Goal: Obtain resource: Download file/media

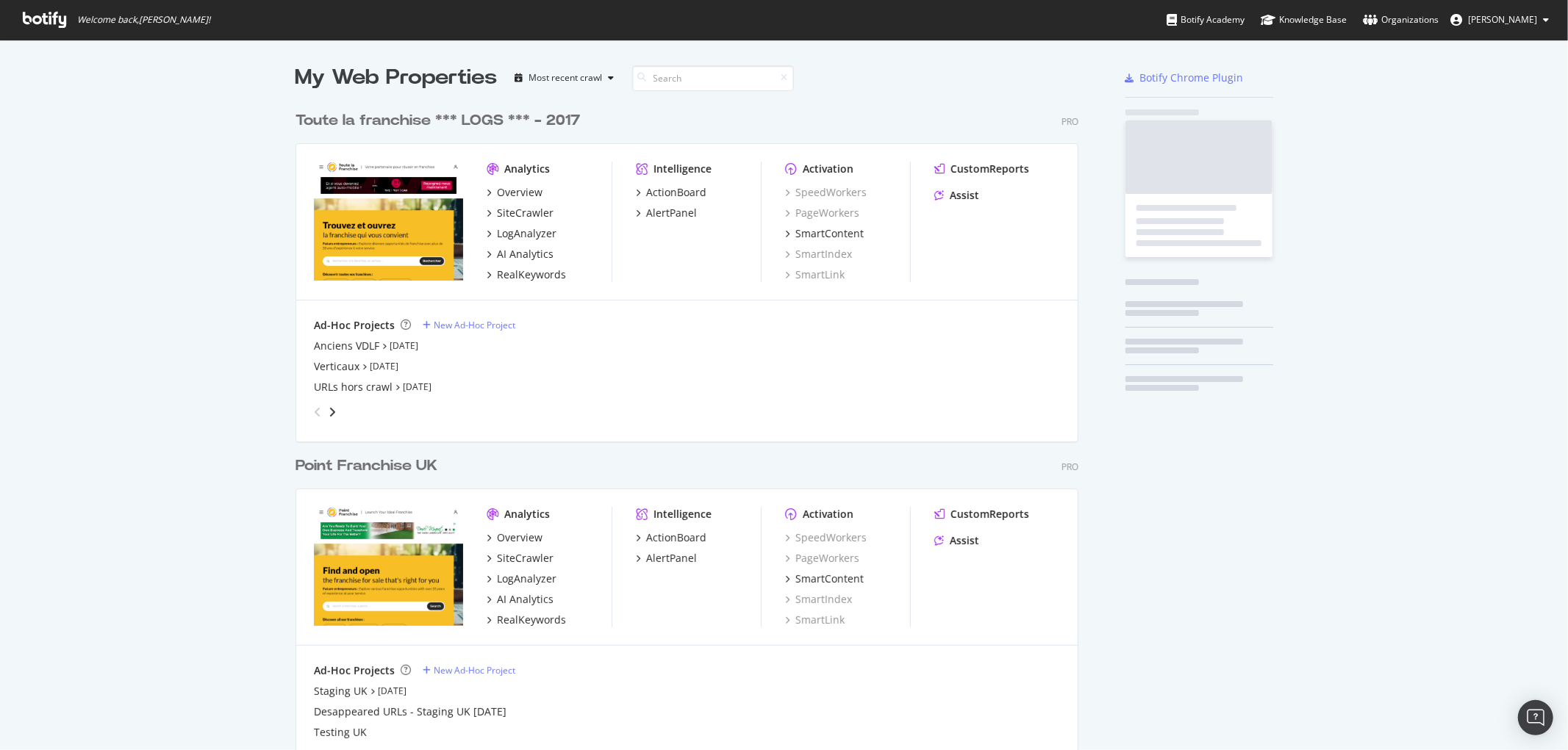
scroll to position [678, 782]
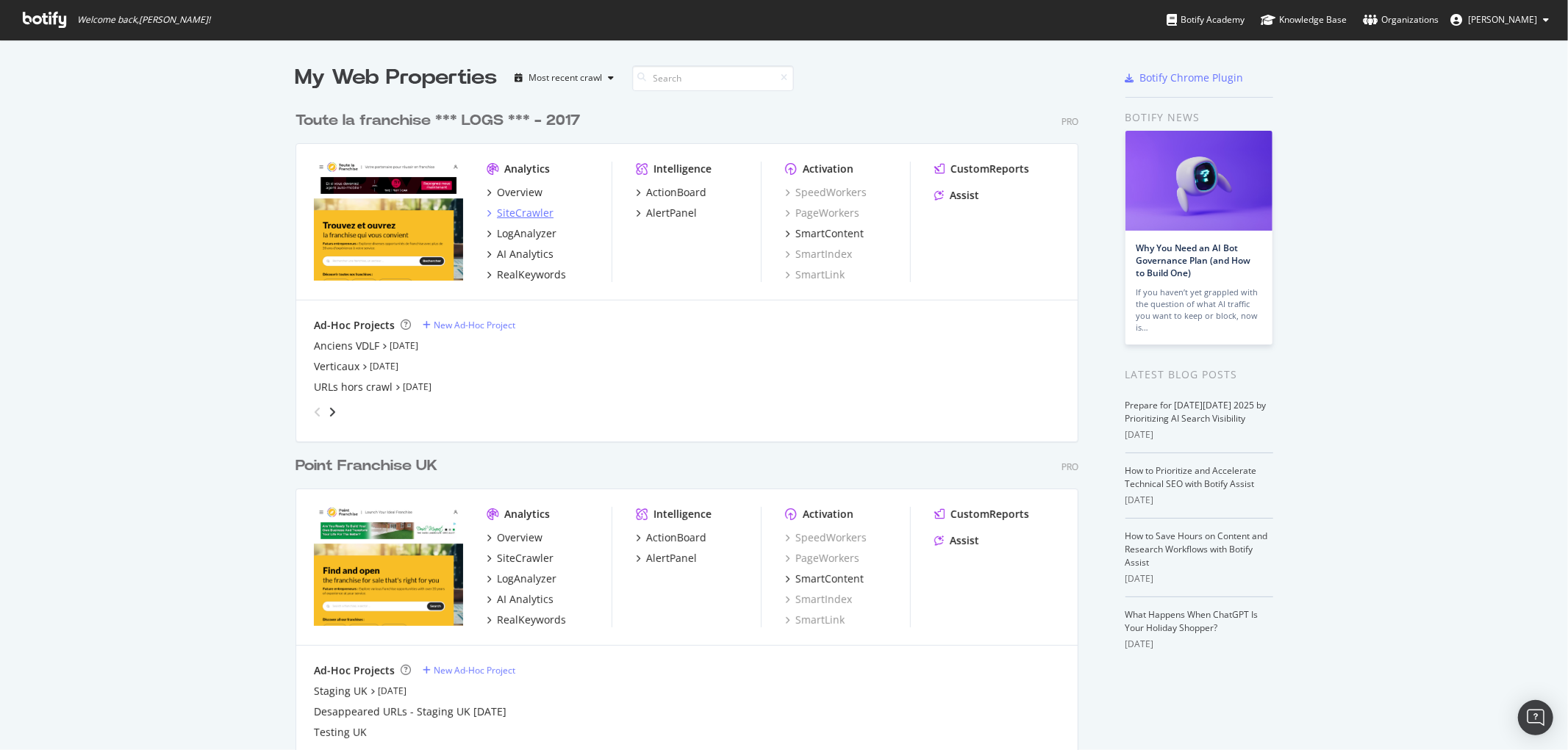
click at [507, 211] on div "SiteCrawler" at bounding box center [525, 212] width 56 height 15
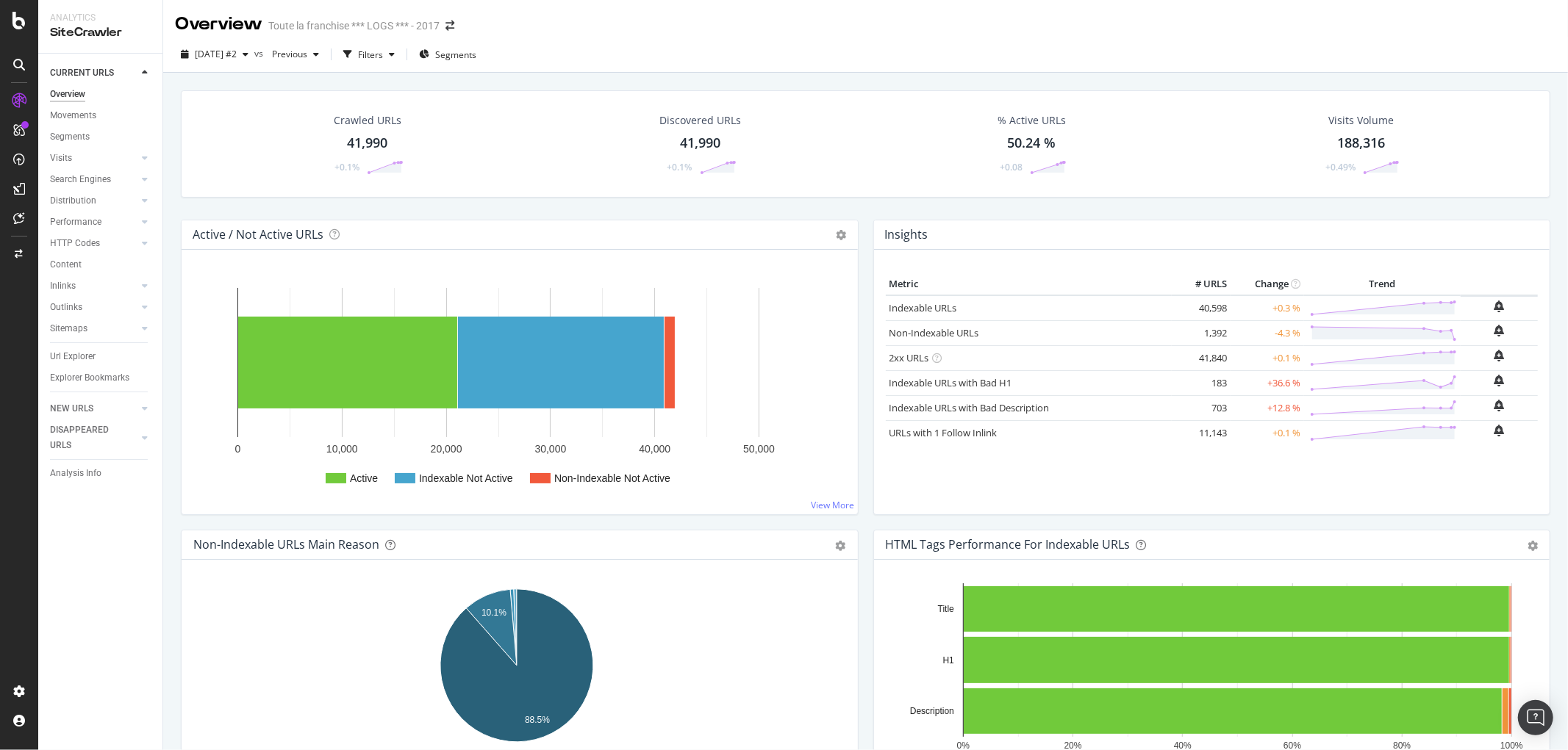
drag, startPoint x: 76, startPoint y: 354, endPoint x: 238, endPoint y: 336, distance: 163.0
click at [76, 354] on div "Url Explorer" at bounding box center [73, 357] width 46 height 16
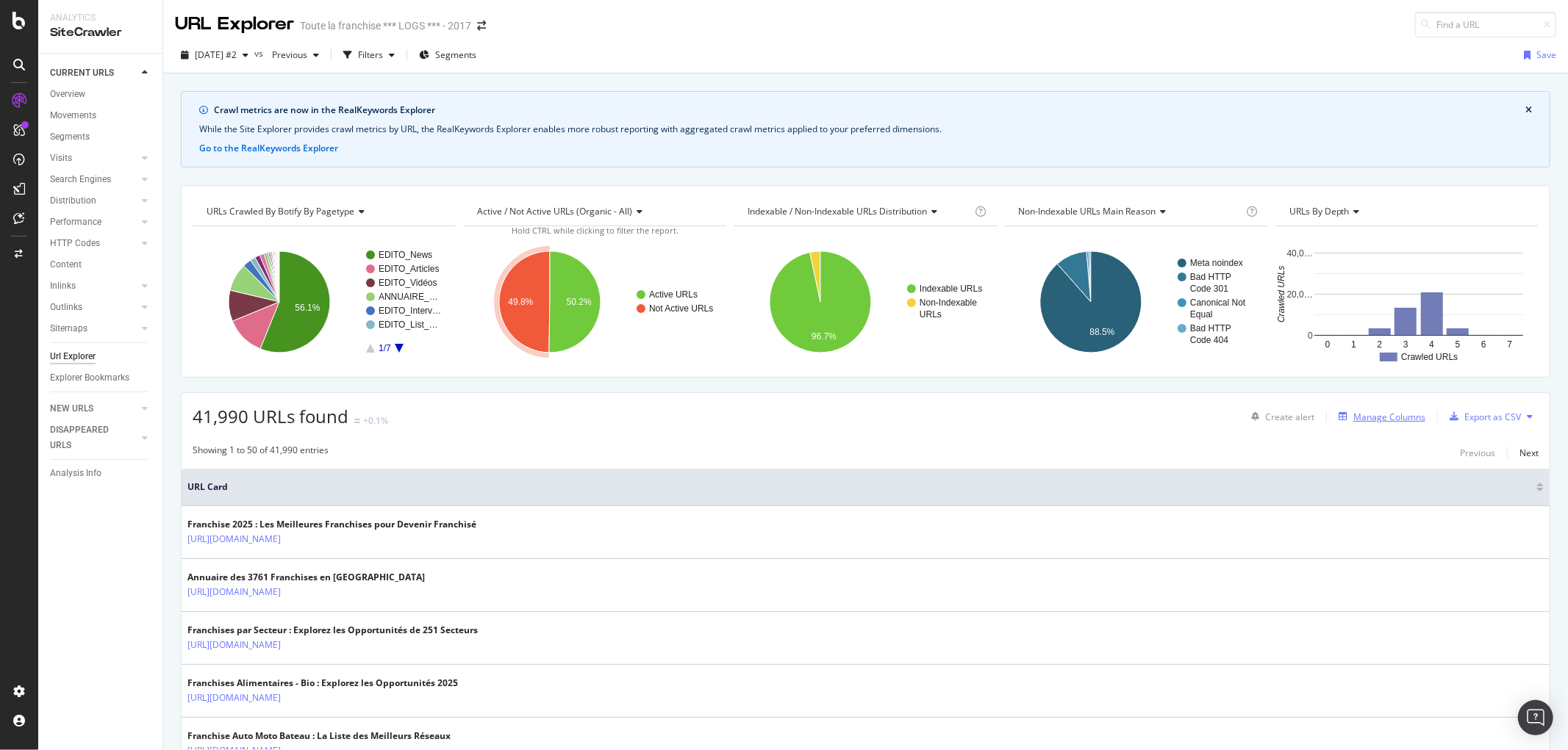
click at [1371, 422] on div "Manage Columns" at bounding box center [1388, 416] width 72 height 13
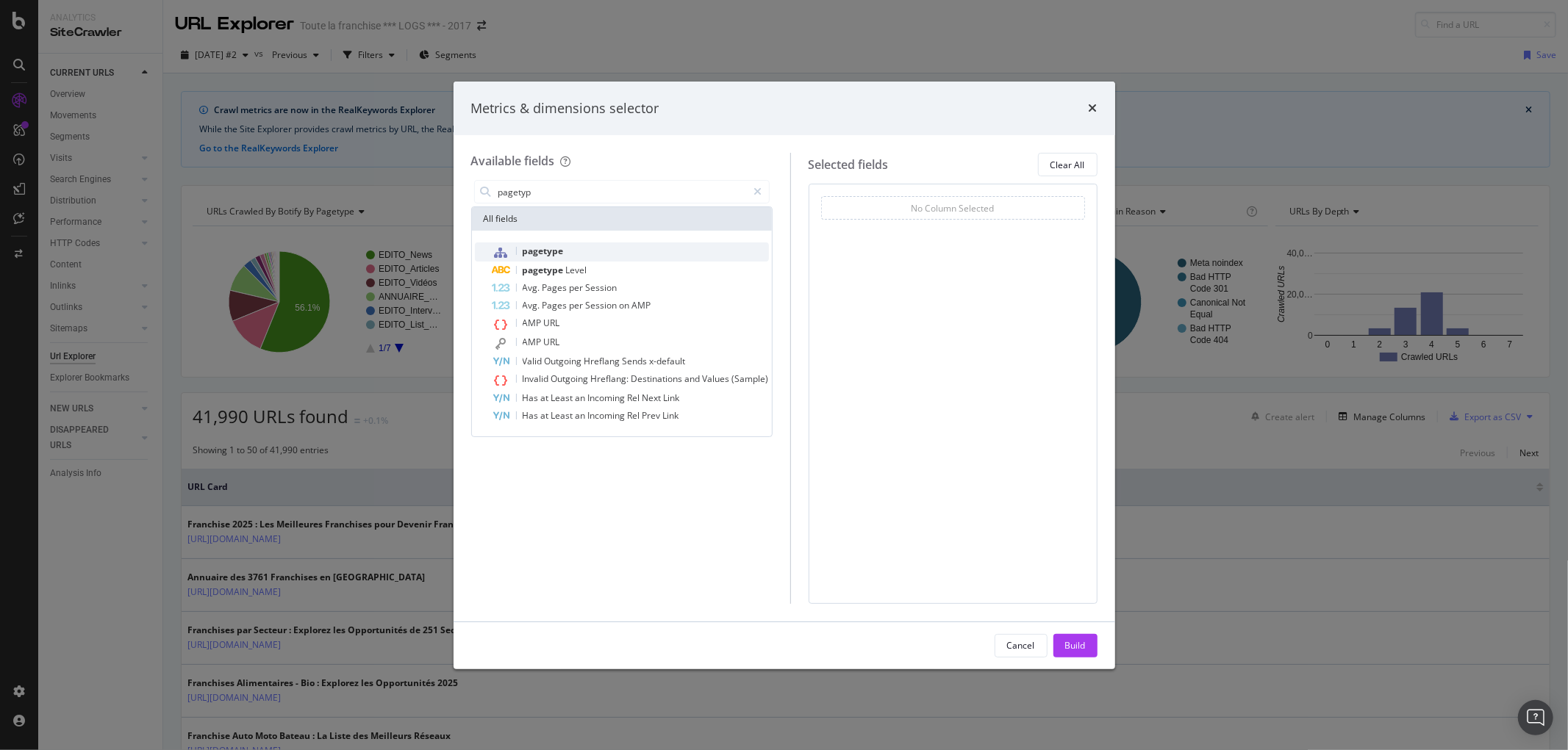
click at [540, 251] on span "pagetype" at bounding box center [543, 250] width 41 height 13
click at [604, 199] on input "pagetyp" at bounding box center [622, 191] width 250 height 22
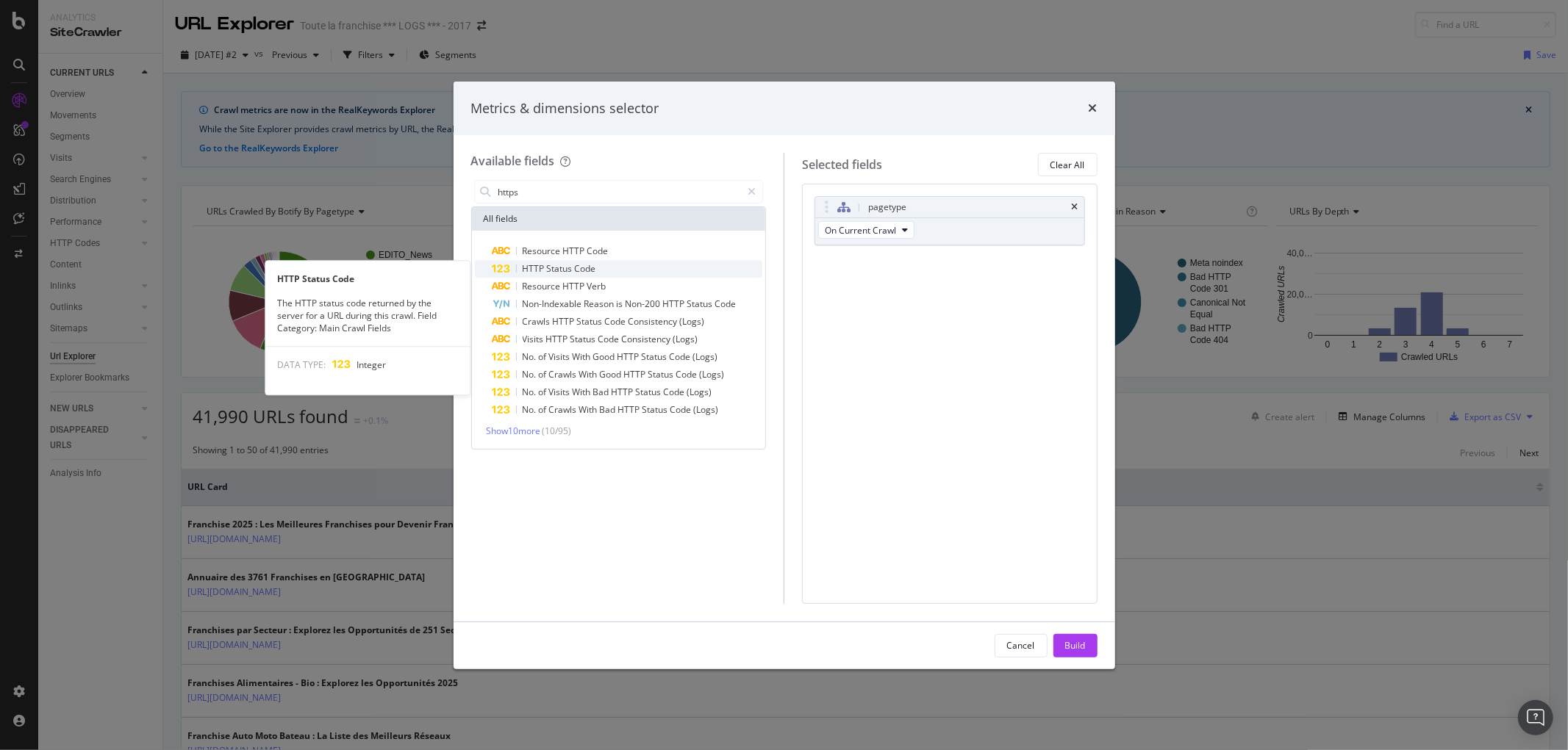
click at [562, 266] on span "Status" at bounding box center [561, 268] width 28 height 13
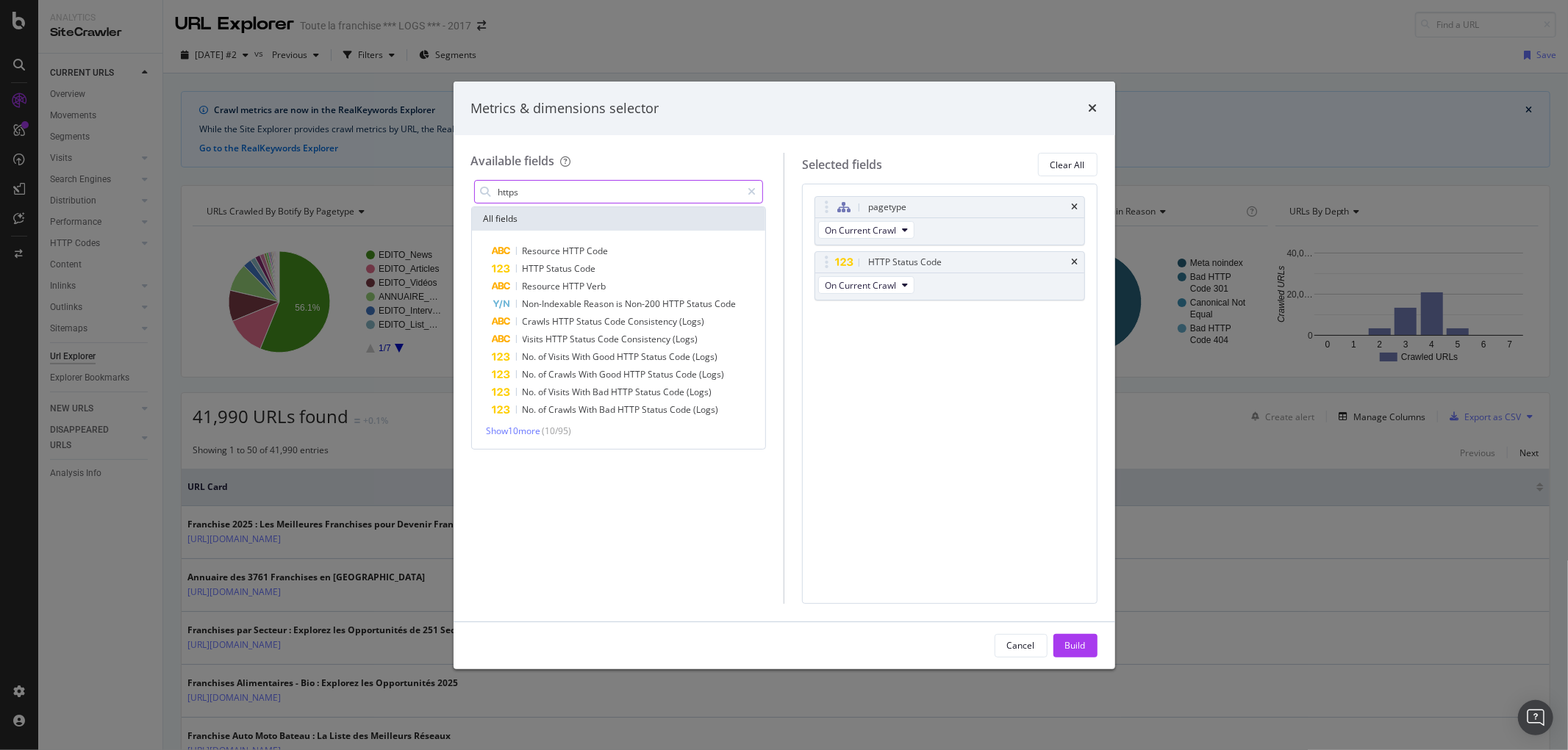
click at [593, 188] on input "https" at bounding box center [619, 191] width 245 height 22
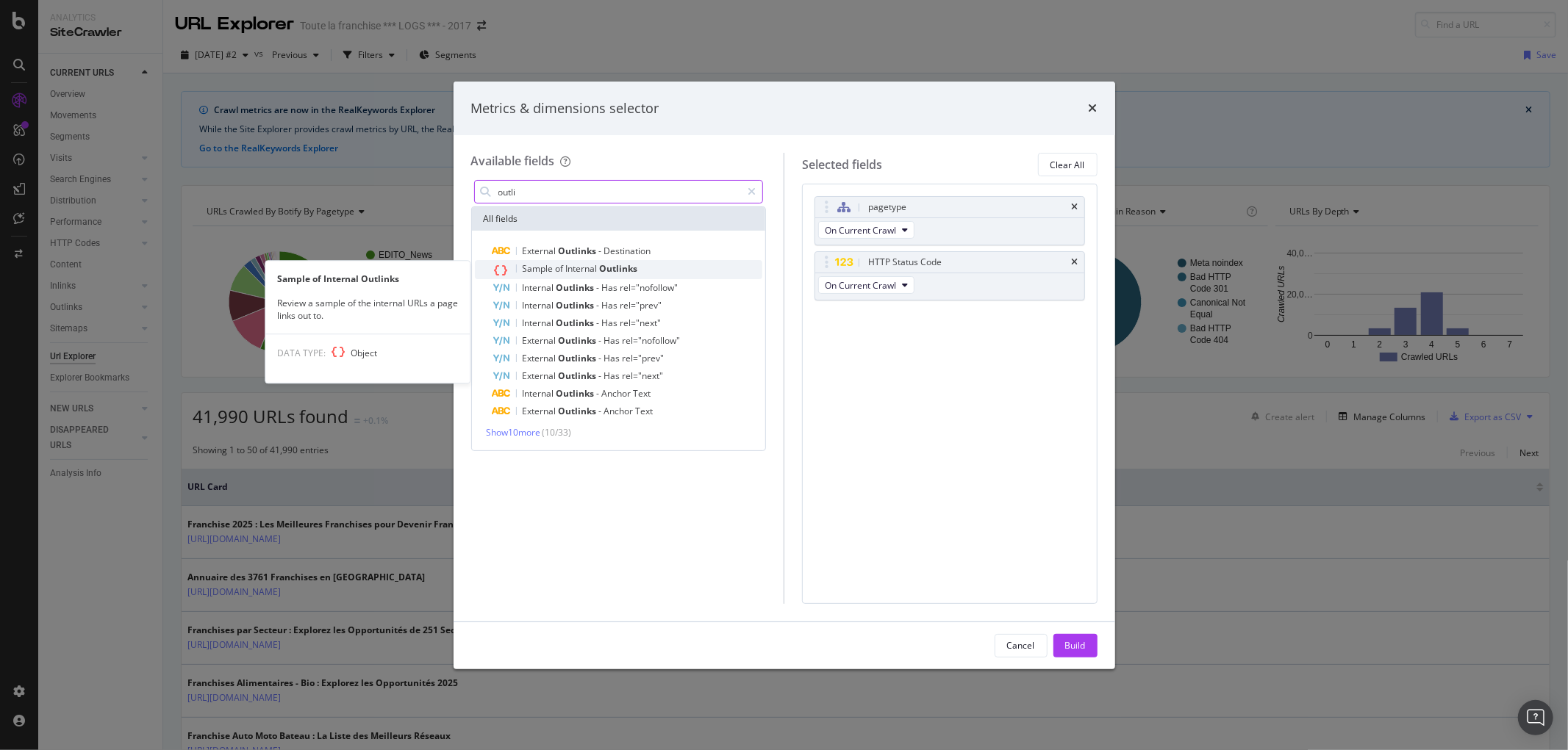
type input "outli"
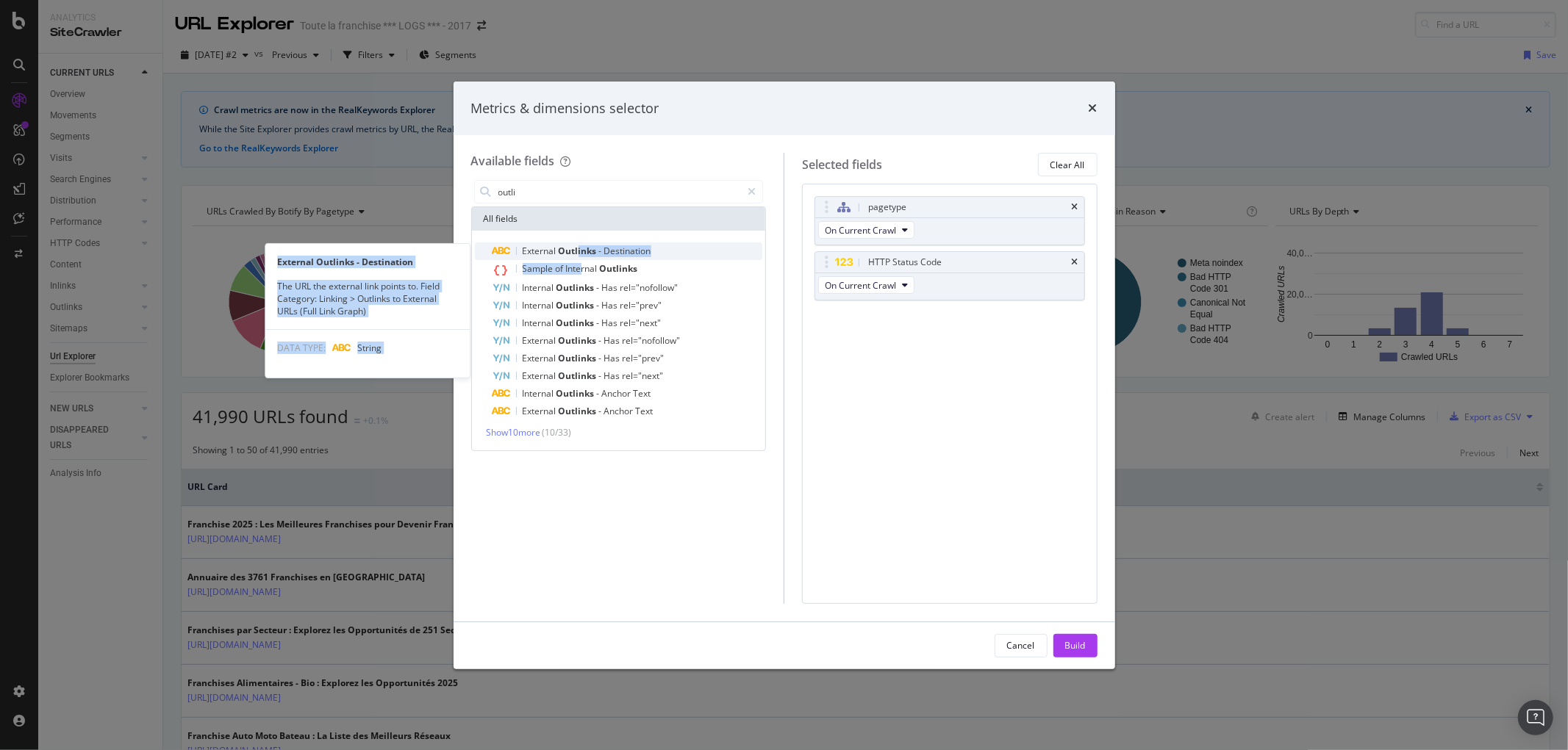
drag, startPoint x: 581, startPoint y: 259, endPoint x: 577, endPoint y: 253, distance: 7.2
click at [577, 253] on div "External Outlinks - Destination External Outlinks - Destination The URL the ext…" at bounding box center [618, 331] width 288 height 178
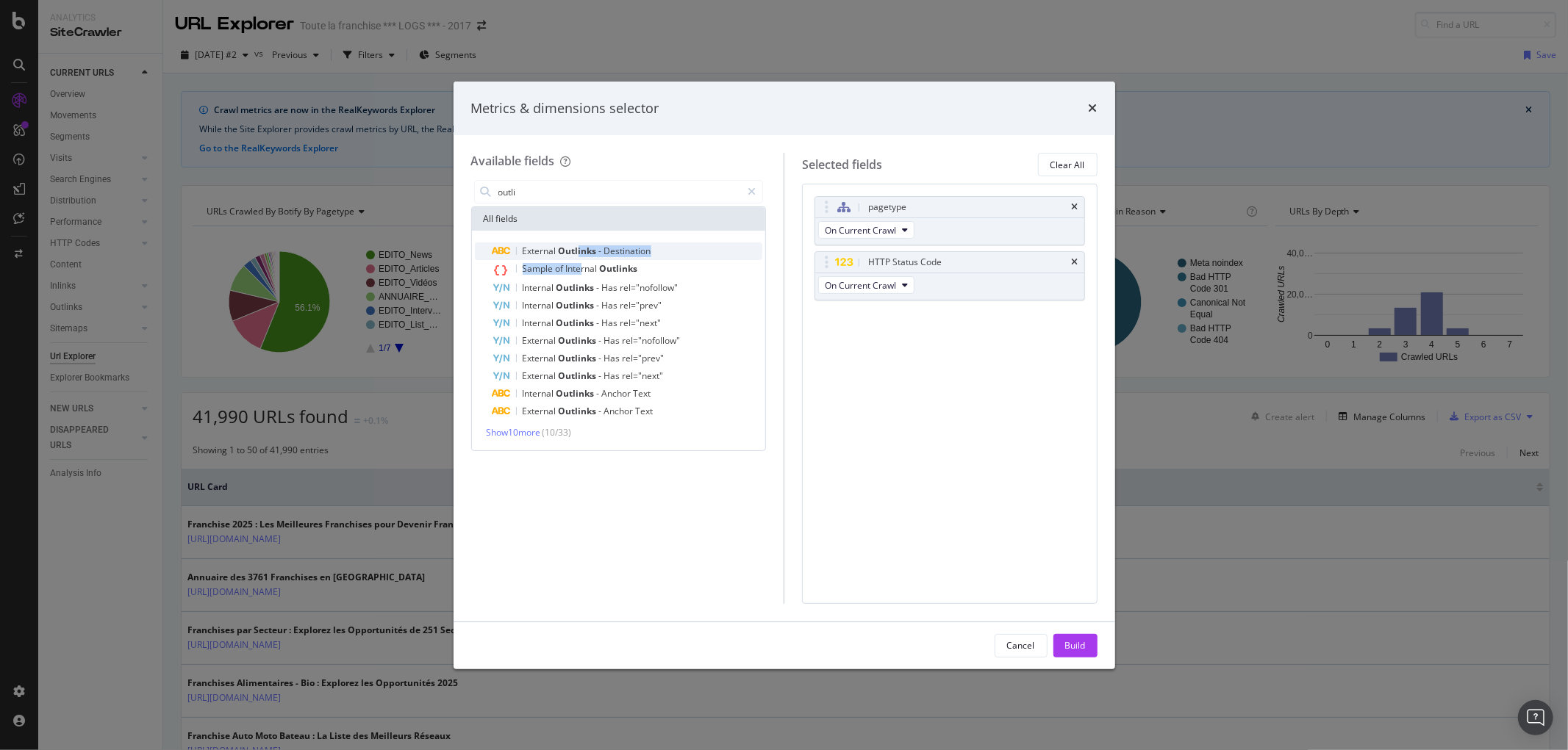
click at [577, 253] on span "Outlinks" at bounding box center [579, 250] width 41 height 13
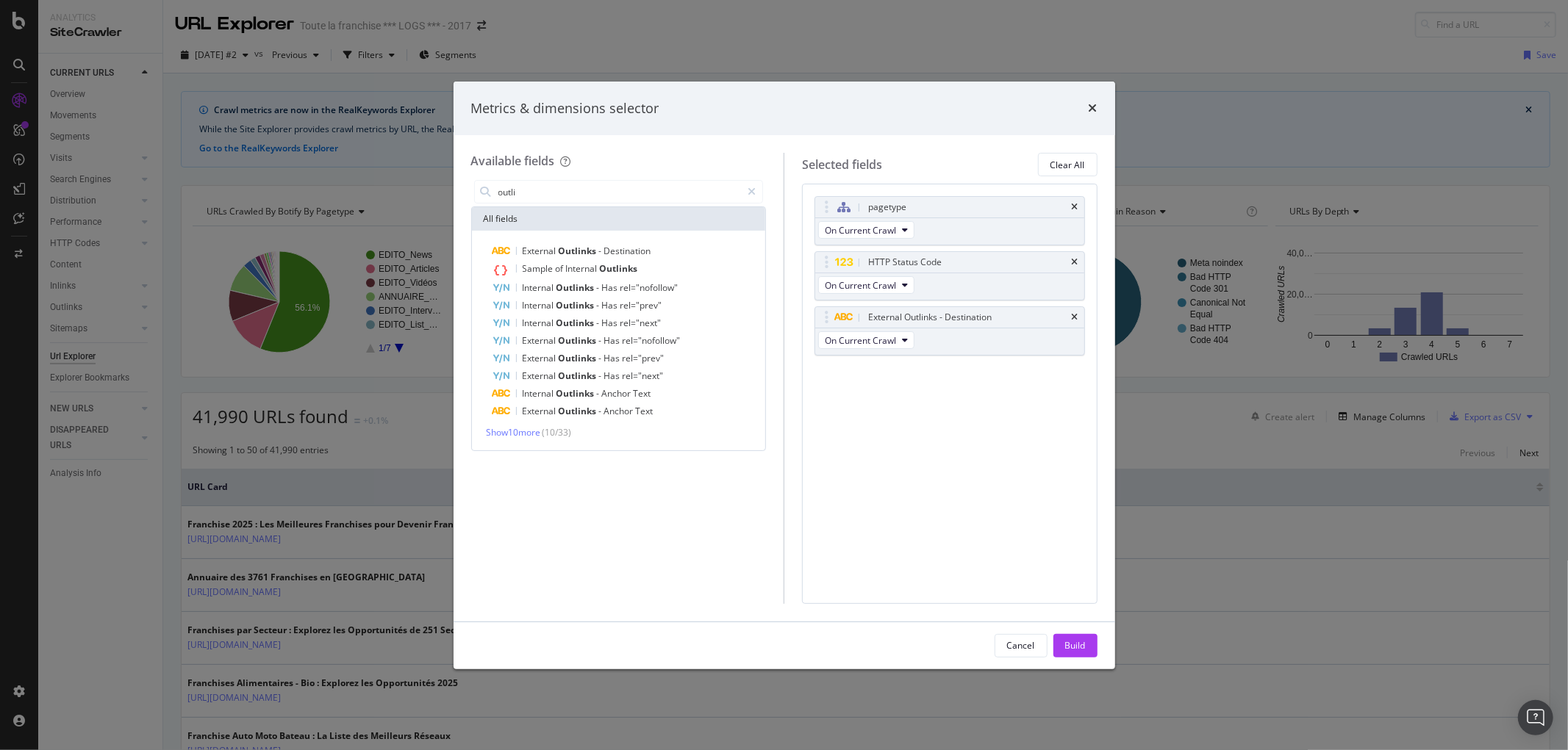
click at [652, 153] on div "Available fields" at bounding box center [619, 161] width 295 height 16
click at [523, 426] on span "Show 10 more" at bounding box center [513, 432] width 54 height 13
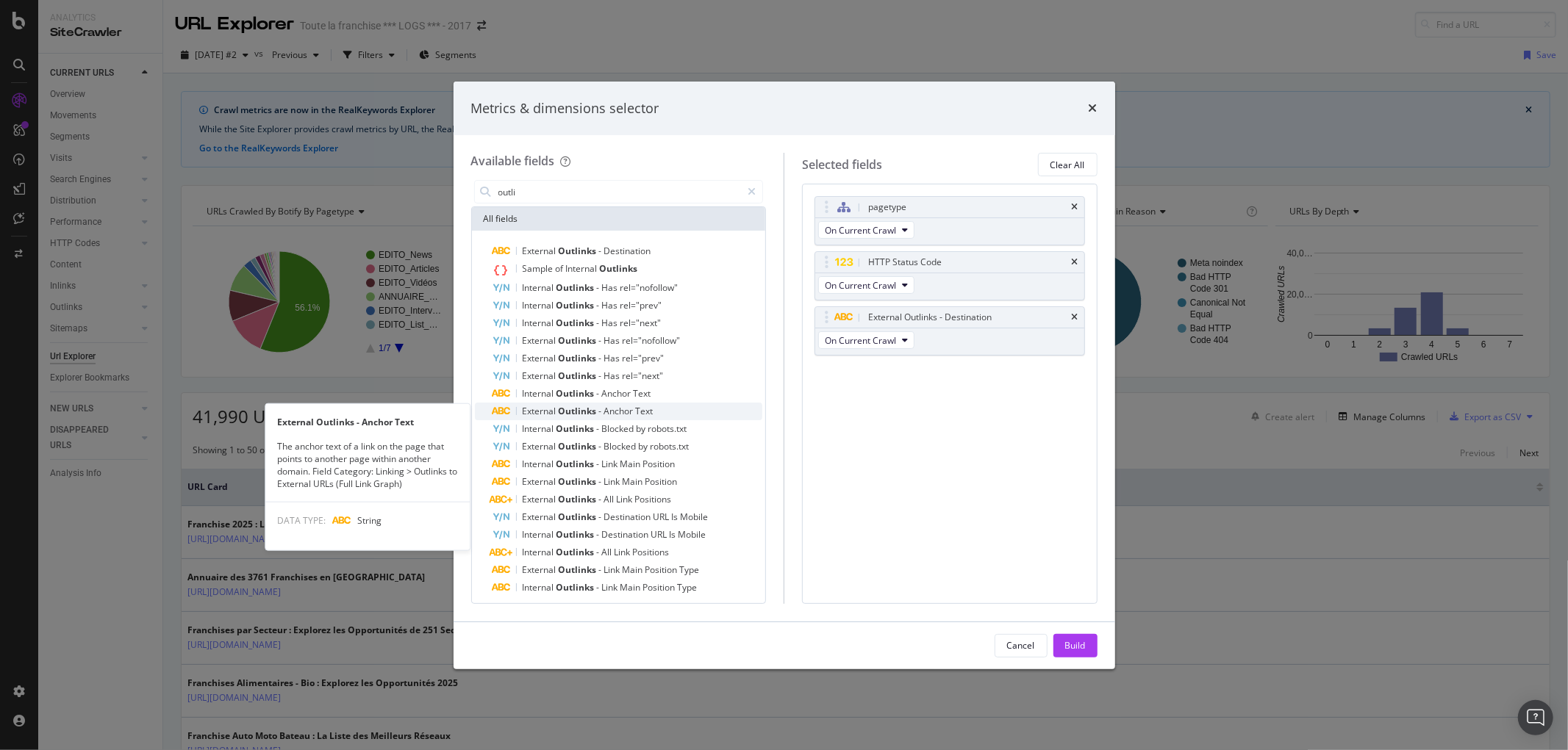
click at [577, 408] on span "Outlinks" at bounding box center [579, 410] width 41 height 13
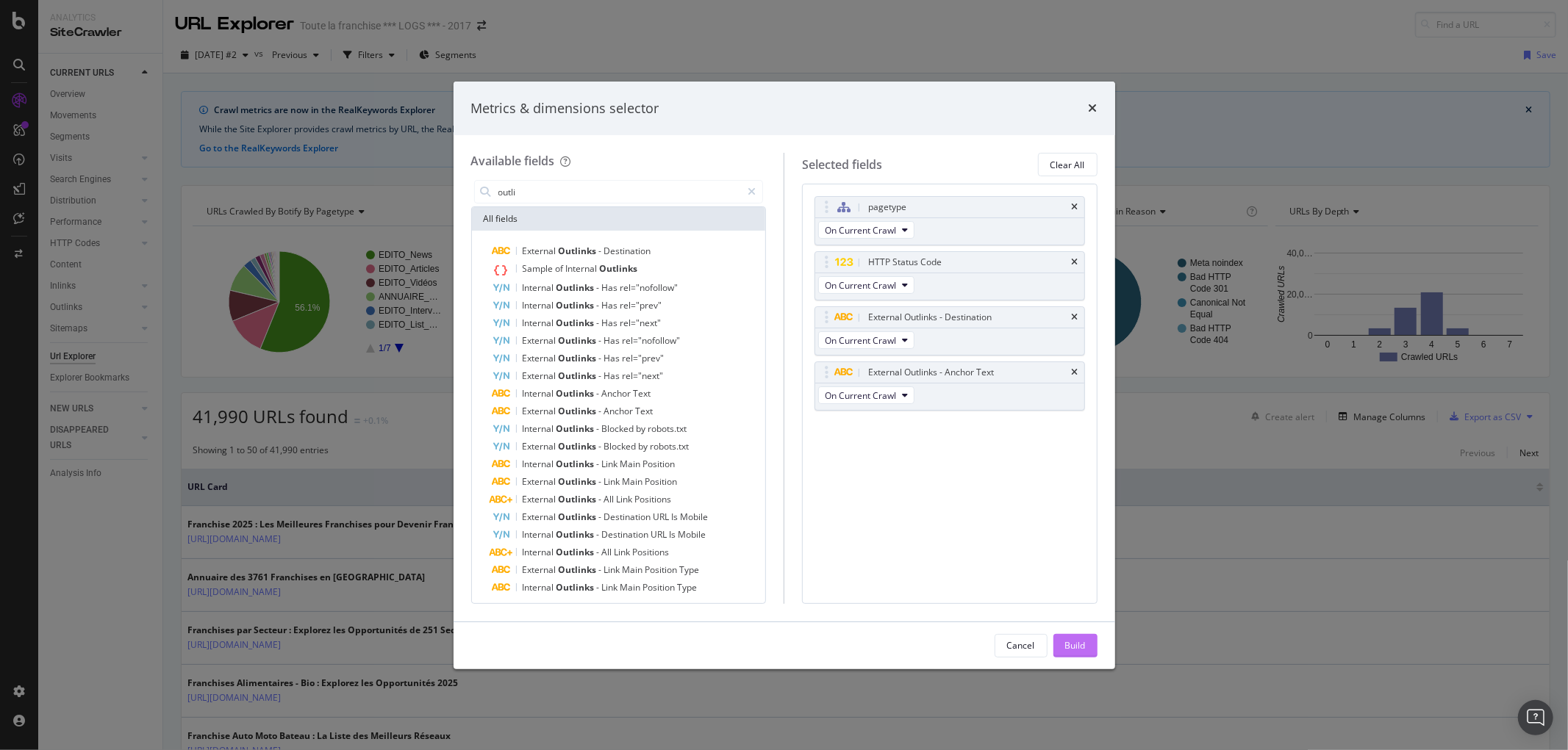
click at [1068, 640] on div "Build" at bounding box center [1075, 645] width 20 height 13
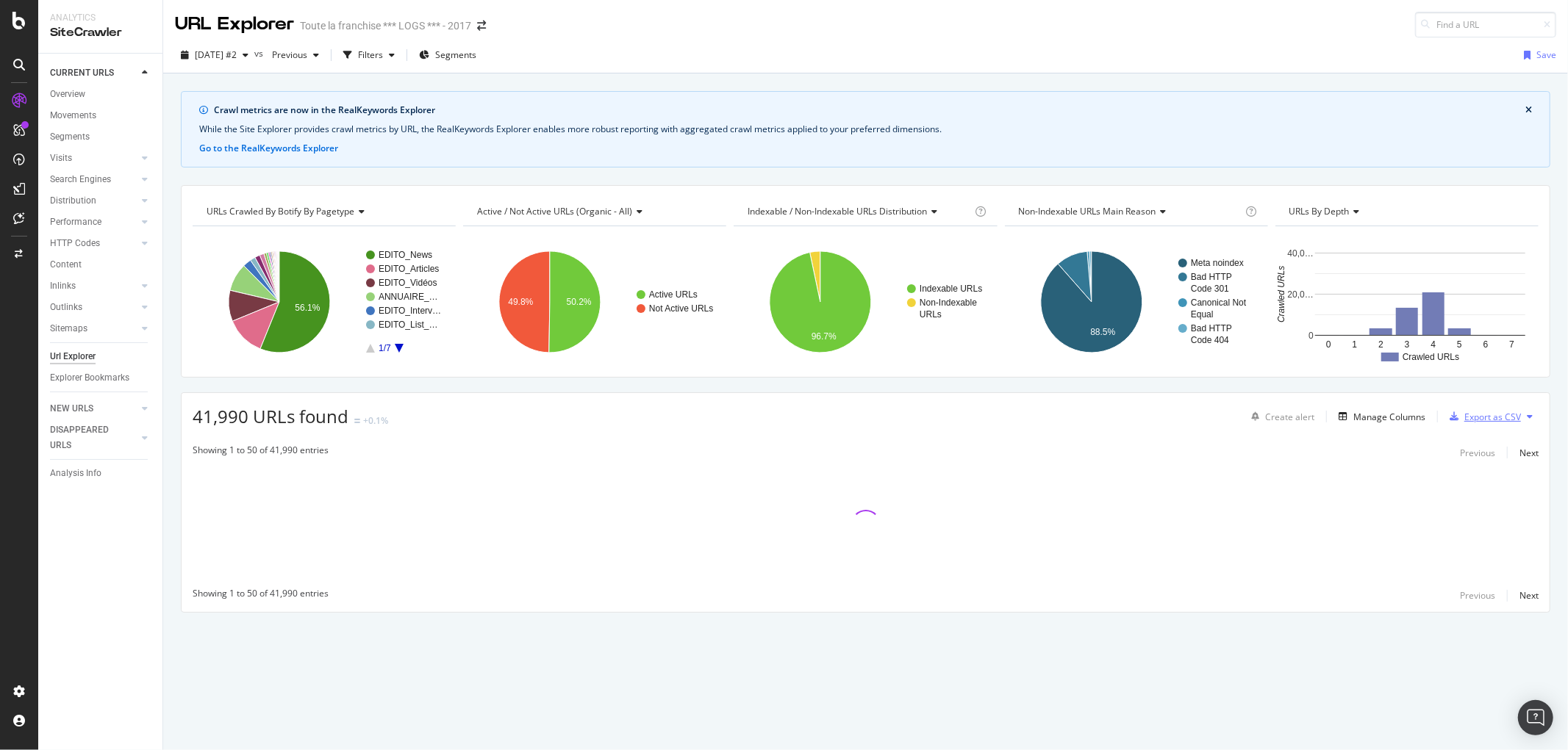
click at [1471, 421] on div "Export as CSV" at bounding box center [1492, 416] width 56 height 13
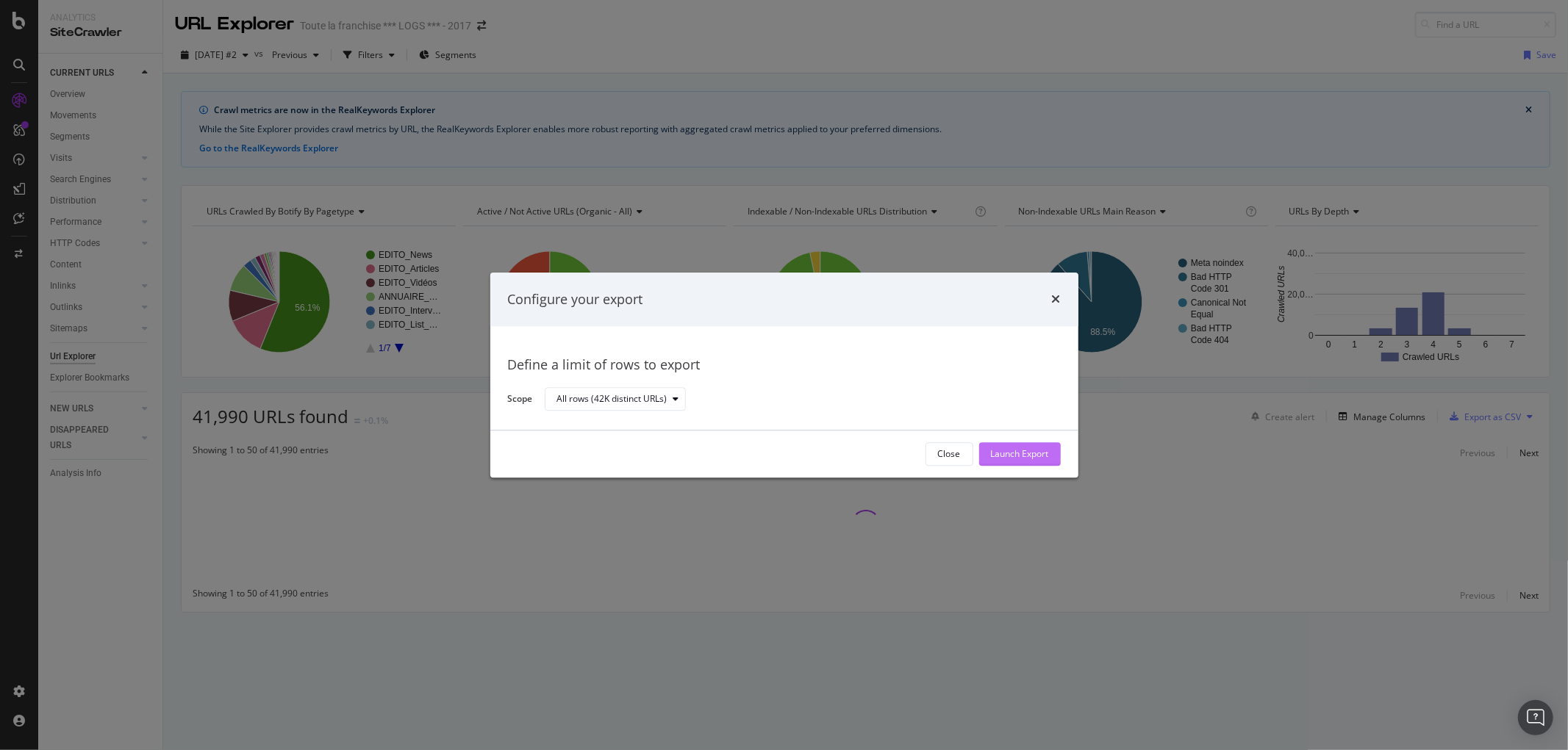
click at [1030, 448] on div "Launch Export" at bounding box center [1020, 454] width 58 height 13
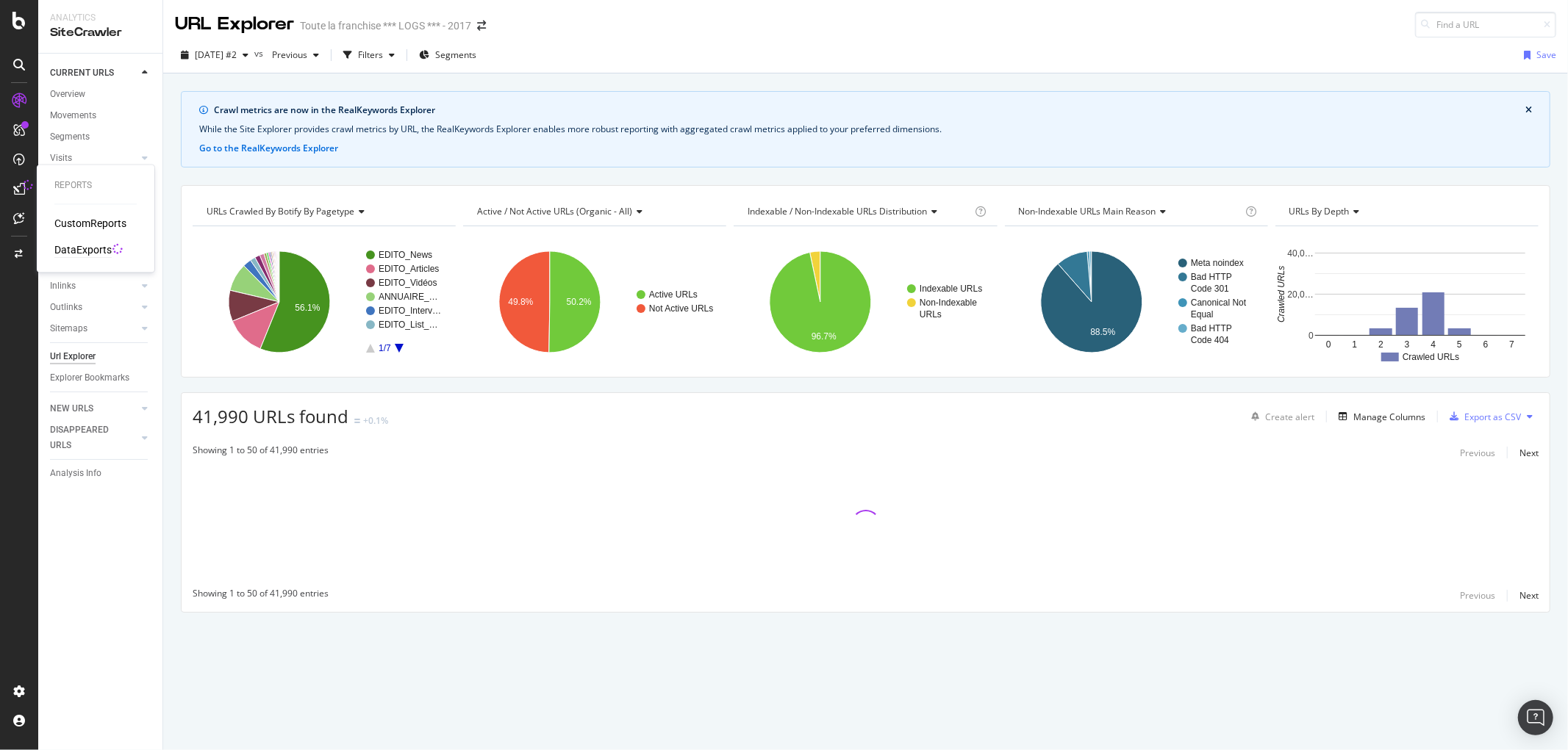
click at [75, 247] on div "DataExports" at bounding box center [82, 250] width 57 height 15
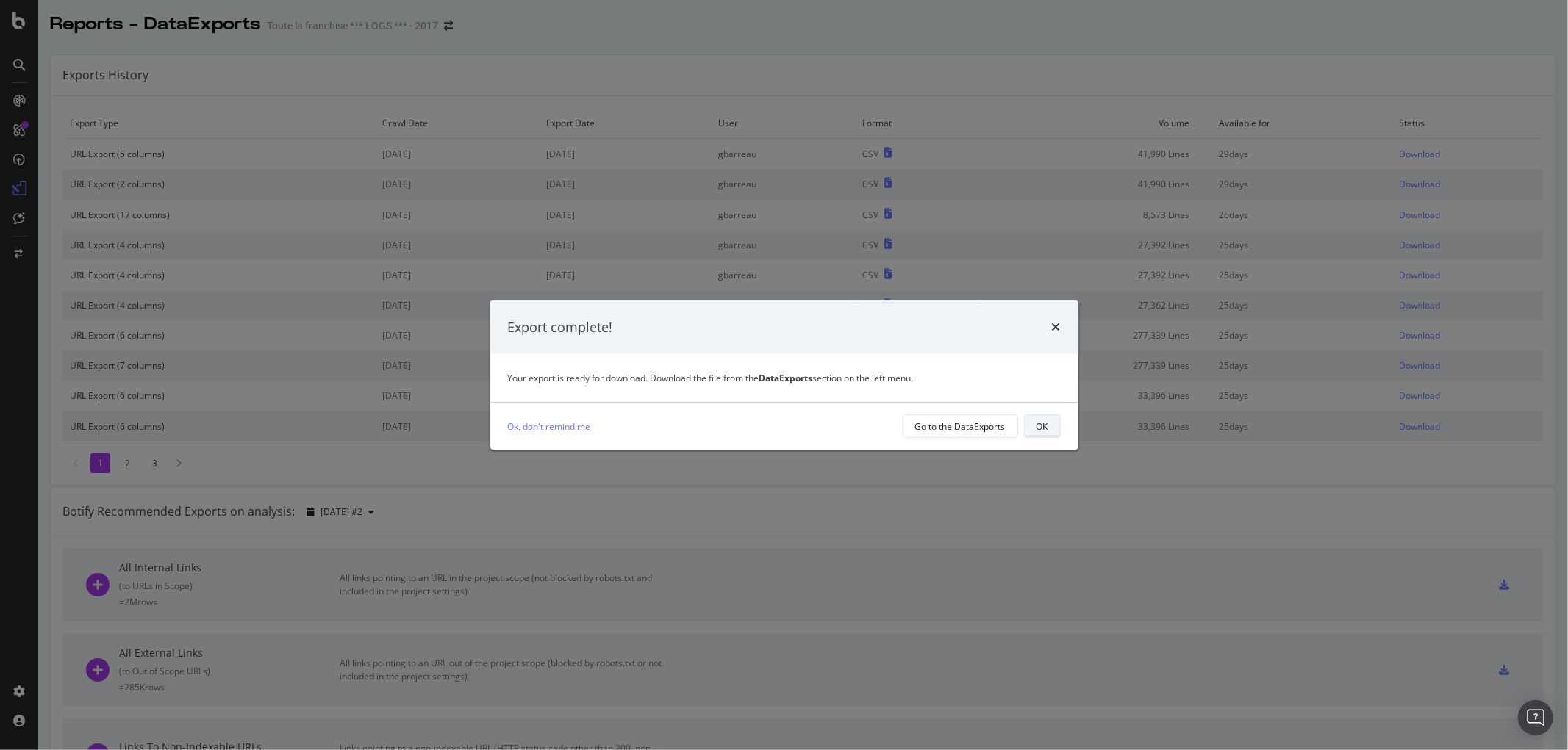
click at [1041, 417] on div "OK" at bounding box center [1042, 426] width 12 height 20
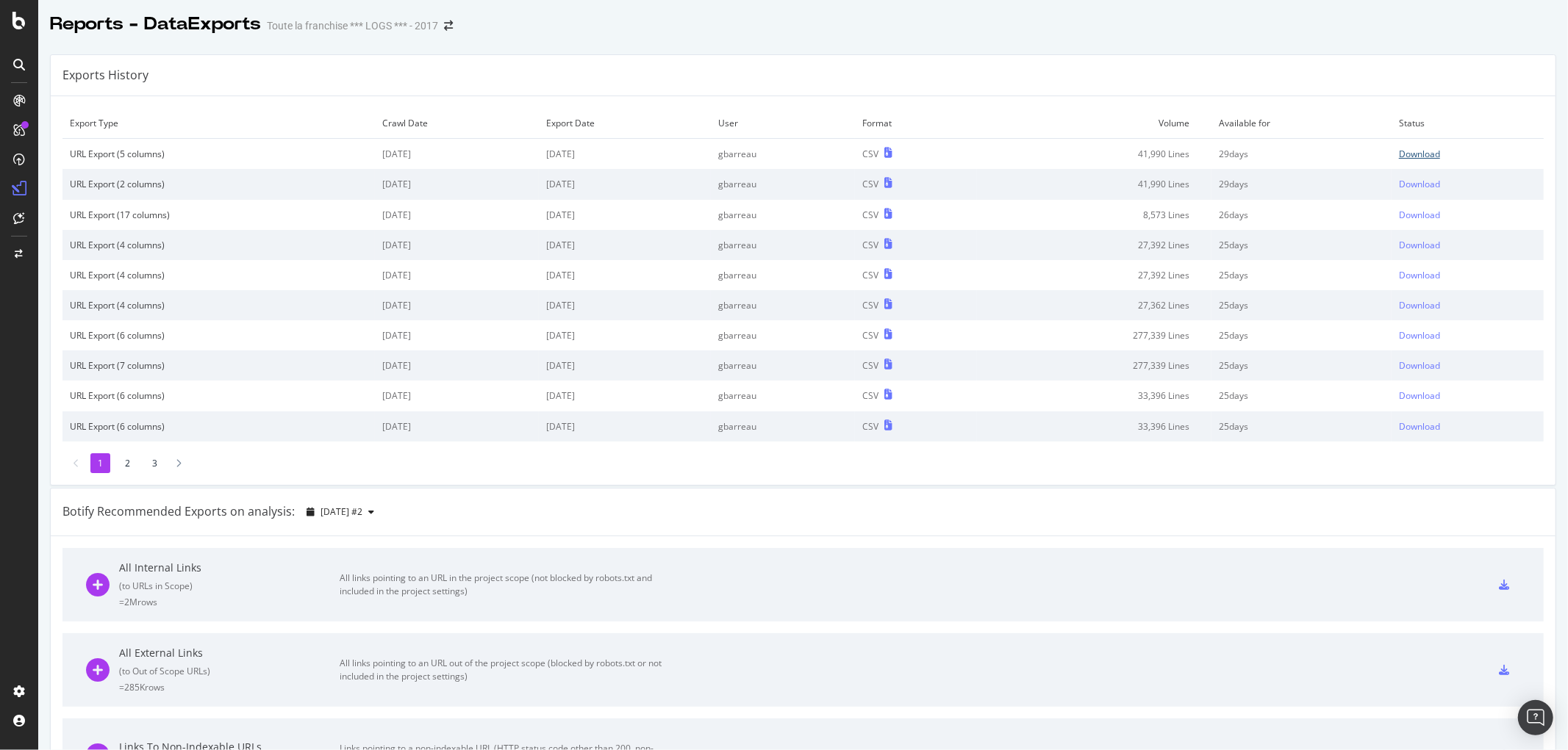
click at [1398, 150] on div "Download" at bounding box center [1419, 153] width 41 height 13
